Goal: Task Accomplishment & Management: Use online tool/utility

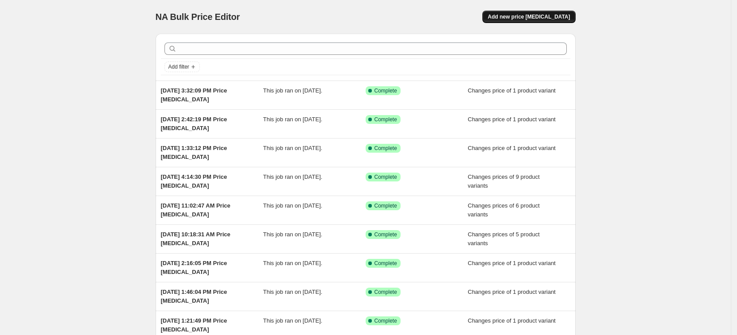
click at [543, 16] on span "Add new price [MEDICAL_DATA]" at bounding box center [529, 16] width 82 height 7
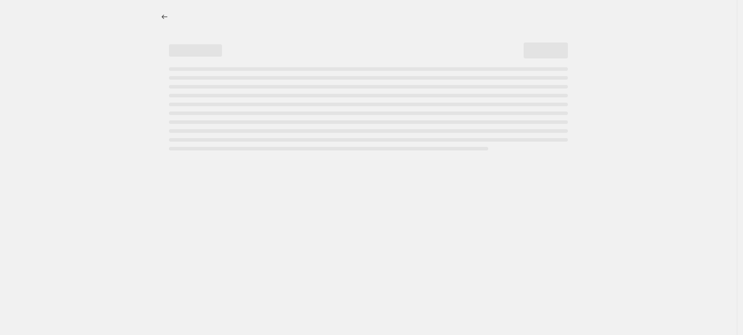
select select "percentage"
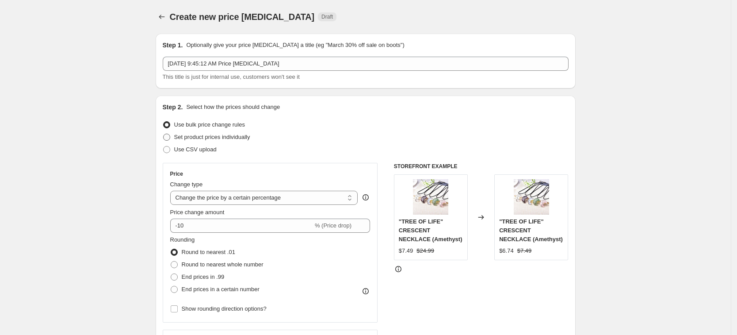
click at [246, 141] on label "Set product prices individually" at bounding box center [207, 137] width 88 height 12
click at [164, 134] on input "Set product prices individually" at bounding box center [163, 134] width 0 height 0
radio input "true"
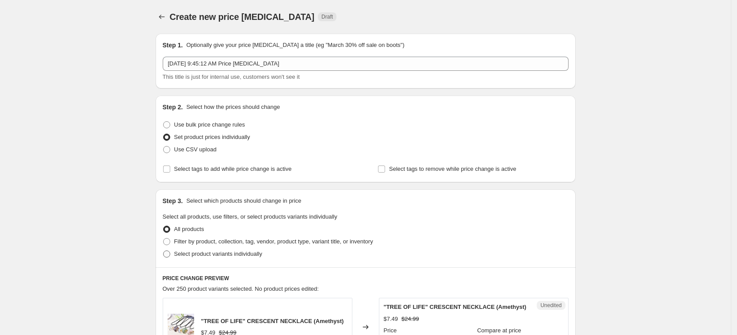
click at [255, 256] on span "Select product variants individually" at bounding box center [218, 253] width 88 height 7
click at [164, 251] on input "Select product variants individually" at bounding box center [163, 250] width 0 height 0
radio input "true"
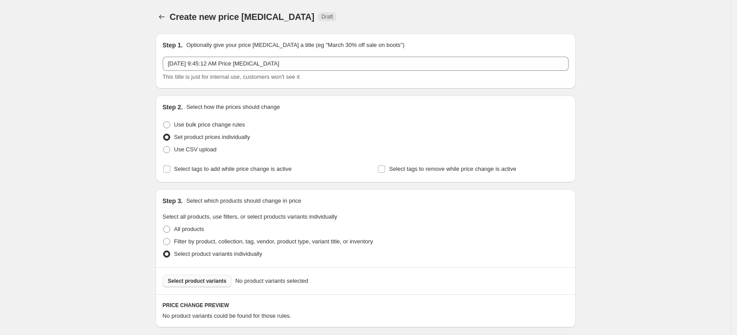
click at [219, 278] on span "Select product variants" at bounding box center [197, 280] width 59 height 7
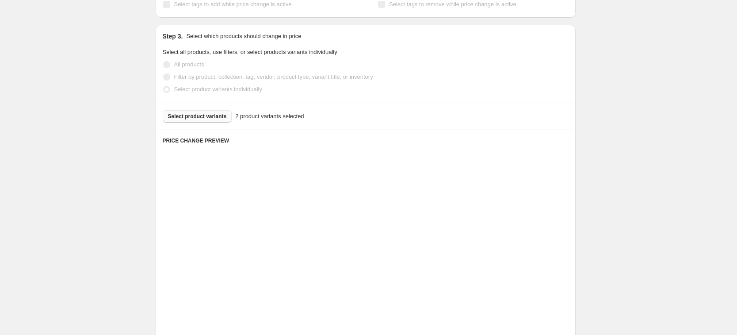
scroll to position [332, 0]
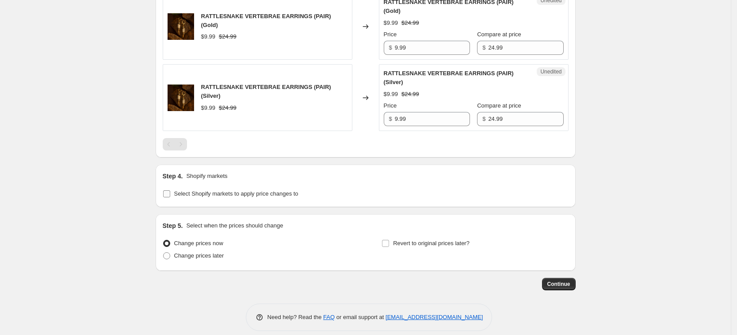
click at [224, 192] on span "Select Shopify markets to apply price changes to" at bounding box center [236, 193] width 124 height 7
click at [170, 192] on input "Select Shopify markets to apply price changes to" at bounding box center [166, 193] width 7 height 7
checkbox input "true"
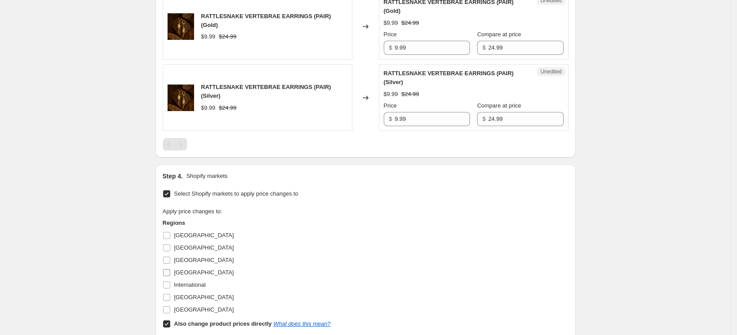
click at [189, 269] on span "[GEOGRAPHIC_DATA]" at bounding box center [204, 272] width 60 height 7
click at [170, 269] on input "[GEOGRAPHIC_DATA]" at bounding box center [166, 272] width 7 height 7
checkbox input "true"
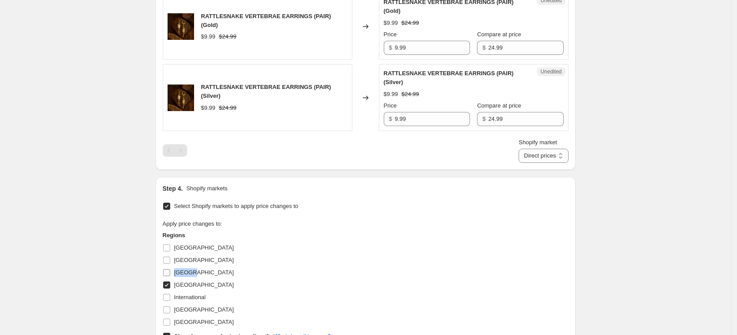
click at [188, 267] on label "[GEOGRAPHIC_DATA]" at bounding box center [198, 272] width 71 height 12
click at [170, 269] on input "[GEOGRAPHIC_DATA]" at bounding box center [166, 272] width 7 height 7
checkbox input "true"
click at [198, 301] on span "International" at bounding box center [190, 297] width 32 height 9
click at [170, 301] on input "International" at bounding box center [166, 297] width 7 height 7
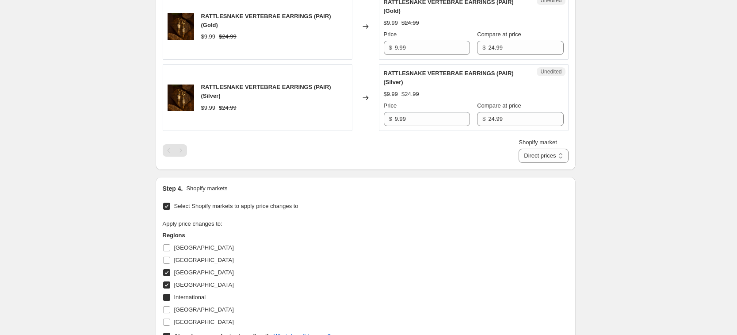
checkbox input "true"
click at [199, 320] on span "[GEOGRAPHIC_DATA]" at bounding box center [204, 322] width 60 height 7
click at [170, 320] on input "[GEOGRAPHIC_DATA]" at bounding box center [166, 322] width 7 height 7
checkbox input "true"
click at [198, 298] on span "International" at bounding box center [190, 297] width 32 height 7
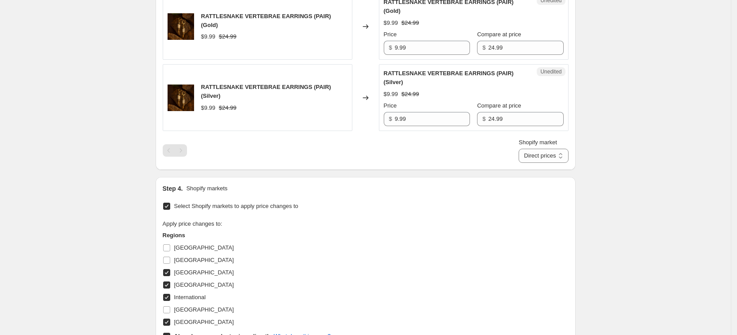
click at [170, 298] on input "International" at bounding box center [166, 297] width 7 height 7
checkbox input "false"
click at [198, 312] on span "[GEOGRAPHIC_DATA]" at bounding box center [204, 309] width 60 height 7
click at [170, 312] on input "[GEOGRAPHIC_DATA]" at bounding box center [166, 309] width 7 height 7
checkbox input "true"
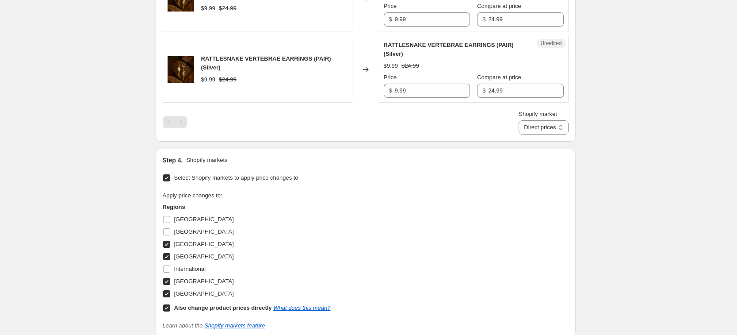
scroll to position [387, 0]
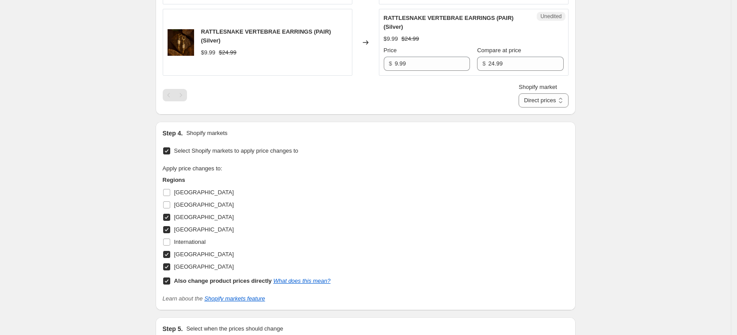
click at [236, 278] on b "Also change product prices directly" at bounding box center [223, 280] width 98 height 7
click at [170, 278] on input "Also change product prices directly What does this mean?" at bounding box center [166, 280] width 7 height 7
checkbox input "false"
select select "34367439004"
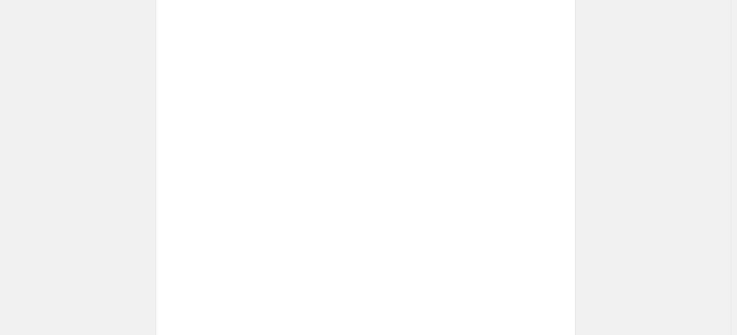
scroll to position [332, 0]
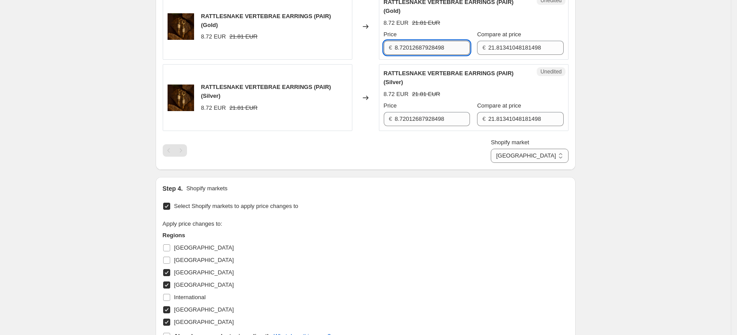
click at [439, 42] on input "8.72012687928498" at bounding box center [432, 48] width 75 height 14
type input "9.99"
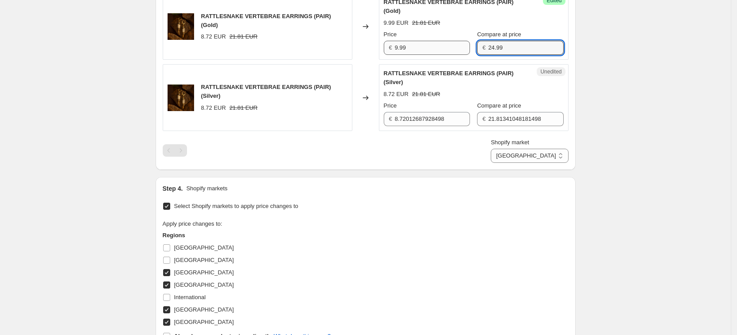
type input "24.99"
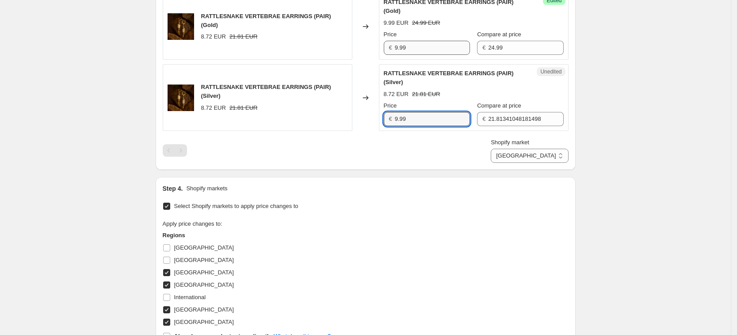
type input "9.99"
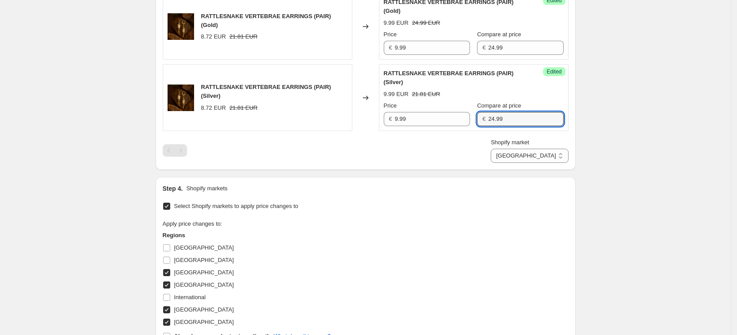
type input "24.99"
click at [465, 146] on div "RATTLESNAKE VERTEBRAE EARRINGS (PAIR) (Gold) 8.72 EUR 21.81 EUR Changed to Succ…" at bounding box center [366, 78] width 406 height 170
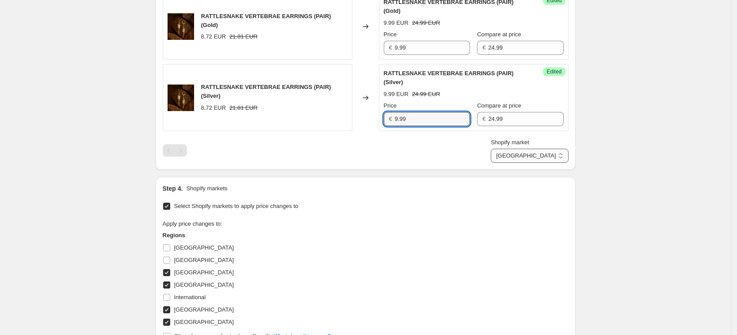
drag, startPoint x: 544, startPoint y: 150, endPoint x: 546, endPoint y: 161, distance: 11.3
click at [545, 150] on select "[GEOGRAPHIC_DATA] [GEOGRAPHIC_DATA] [GEOGRAPHIC_DATA] [GEOGRAPHIC_DATA]" at bounding box center [529, 156] width 77 height 14
select select "34367406236"
click at [531, 163] on select "[GEOGRAPHIC_DATA] [GEOGRAPHIC_DATA] [GEOGRAPHIC_DATA] [GEOGRAPHIC_DATA]" at bounding box center [529, 156] width 77 height 14
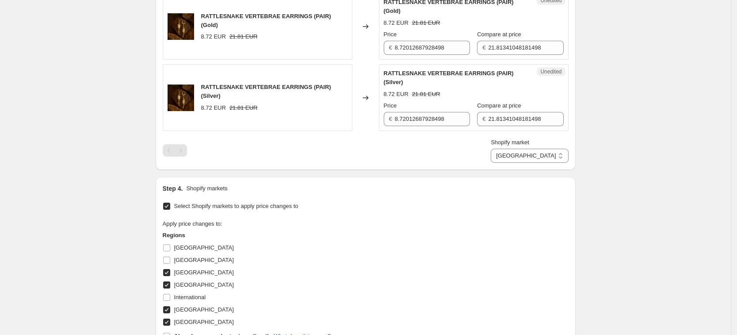
click at [426, 40] on div "Price € 8.72012687928498" at bounding box center [427, 42] width 86 height 25
click at [420, 46] on input "8.72012687928498" at bounding box center [432, 48] width 75 height 14
type input "9.99"
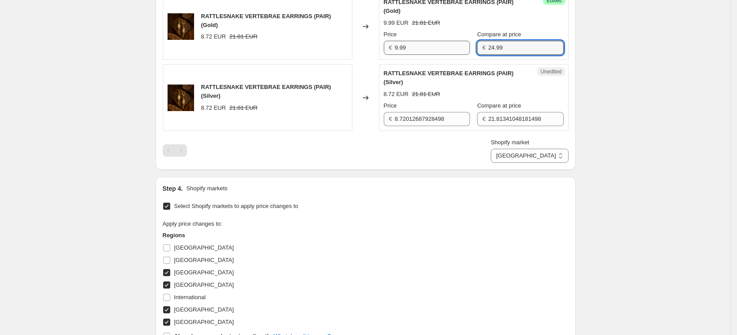
type input "24.99"
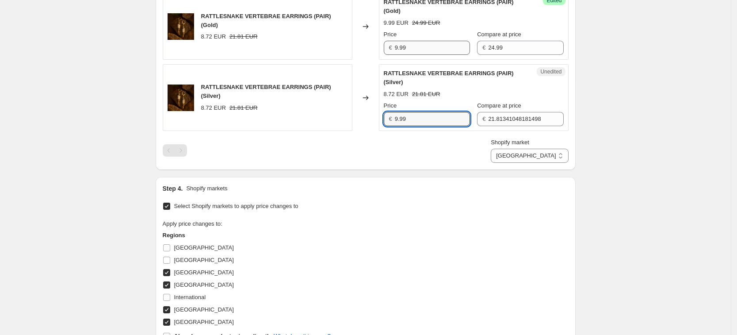
type input "9.99"
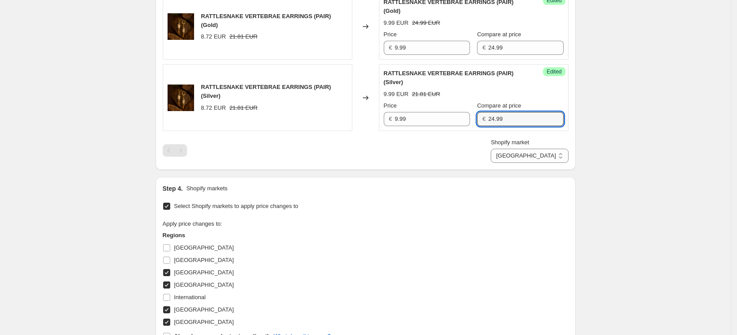
type input "24.99"
click at [472, 150] on div "Shopify market [GEOGRAPHIC_DATA] [GEOGRAPHIC_DATA] [GEOGRAPHIC_DATA] [GEOGRAPHI…" at bounding box center [366, 150] width 406 height 25
click at [545, 163] on div "PRICE CHANGE PREVIEW 2 product variants selected. 2 product prices edited: RATT…" at bounding box center [366, 65] width 420 height 207
click at [550, 160] on select "[GEOGRAPHIC_DATA] [GEOGRAPHIC_DATA] [GEOGRAPHIC_DATA] [GEOGRAPHIC_DATA]" at bounding box center [529, 156] width 77 height 14
select select "34367209628"
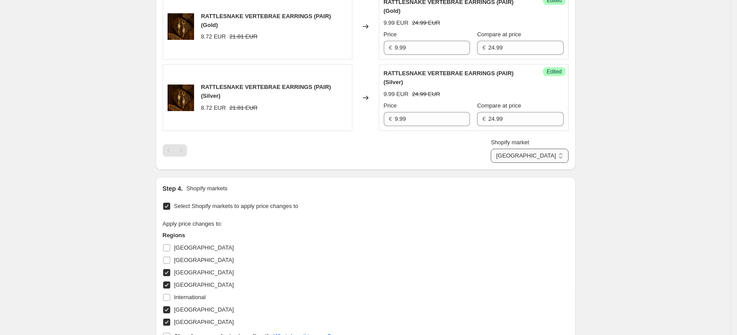
click at [512, 163] on select "[GEOGRAPHIC_DATA] [GEOGRAPHIC_DATA] [GEOGRAPHIC_DATA] [GEOGRAPHIC_DATA]" at bounding box center [529, 156] width 77 height 14
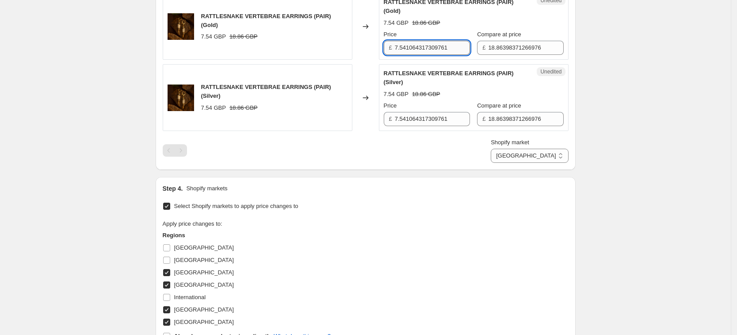
click at [418, 50] on input "7.541064317309761" at bounding box center [432, 48] width 75 height 14
type input "9.99"
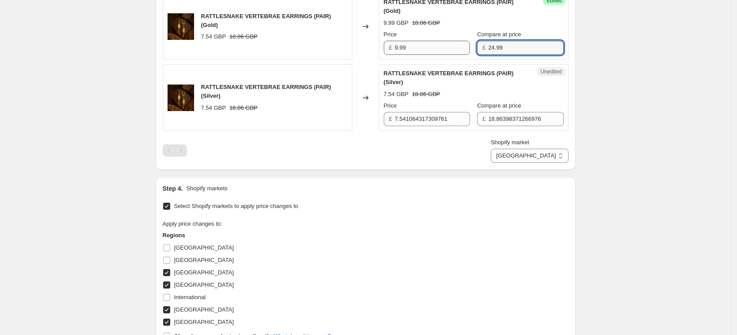
type input "24.99"
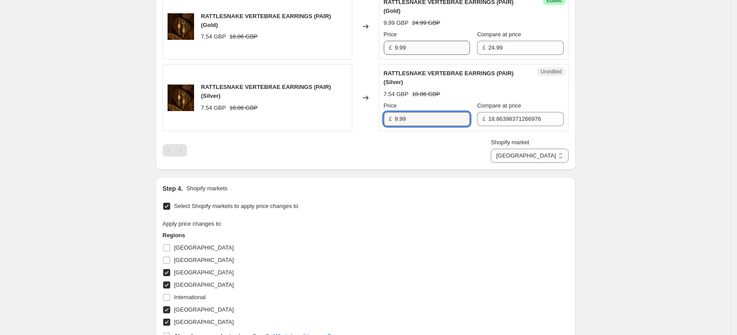
type input "9.99"
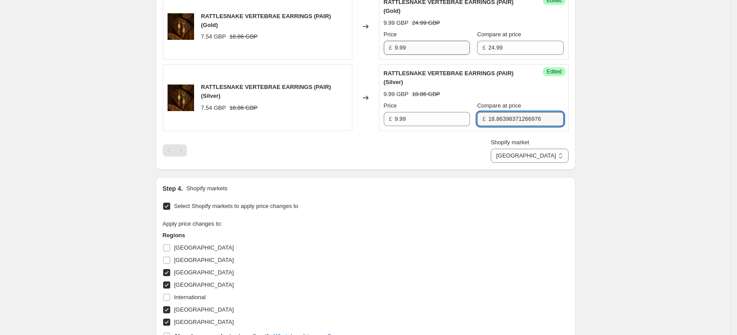
type input "4"
type input "24.99"
click at [506, 184] on div "Step 4. Shopify markets" at bounding box center [366, 188] width 406 height 9
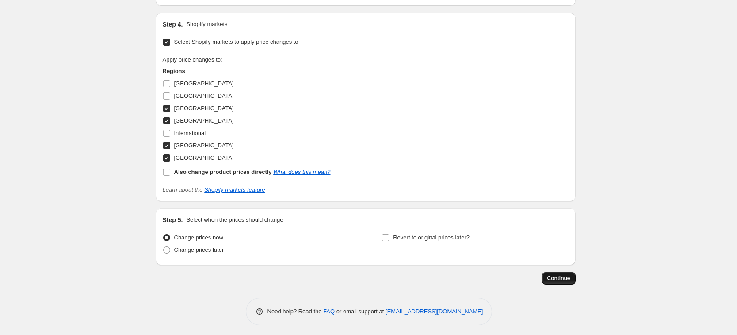
scroll to position [499, 0]
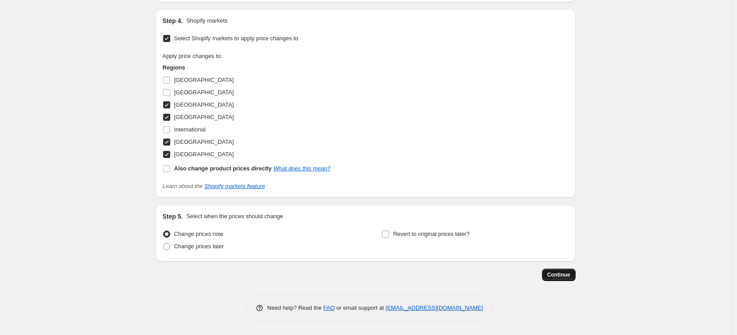
click at [561, 277] on span "Continue" at bounding box center [559, 274] width 23 height 7
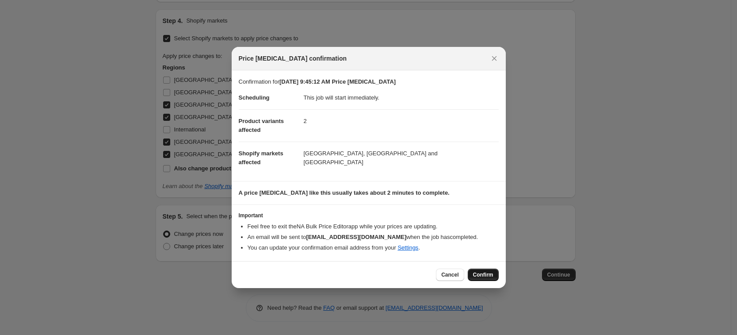
click at [496, 273] on button "Confirm" at bounding box center [483, 275] width 31 height 12
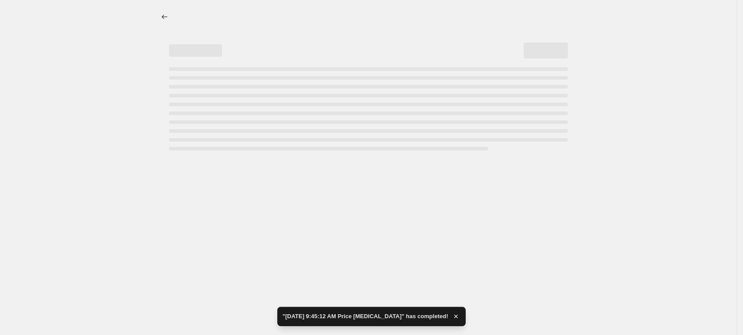
select select "34367209628"
